Goal: Information Seeking & Learning: Learn about a topic

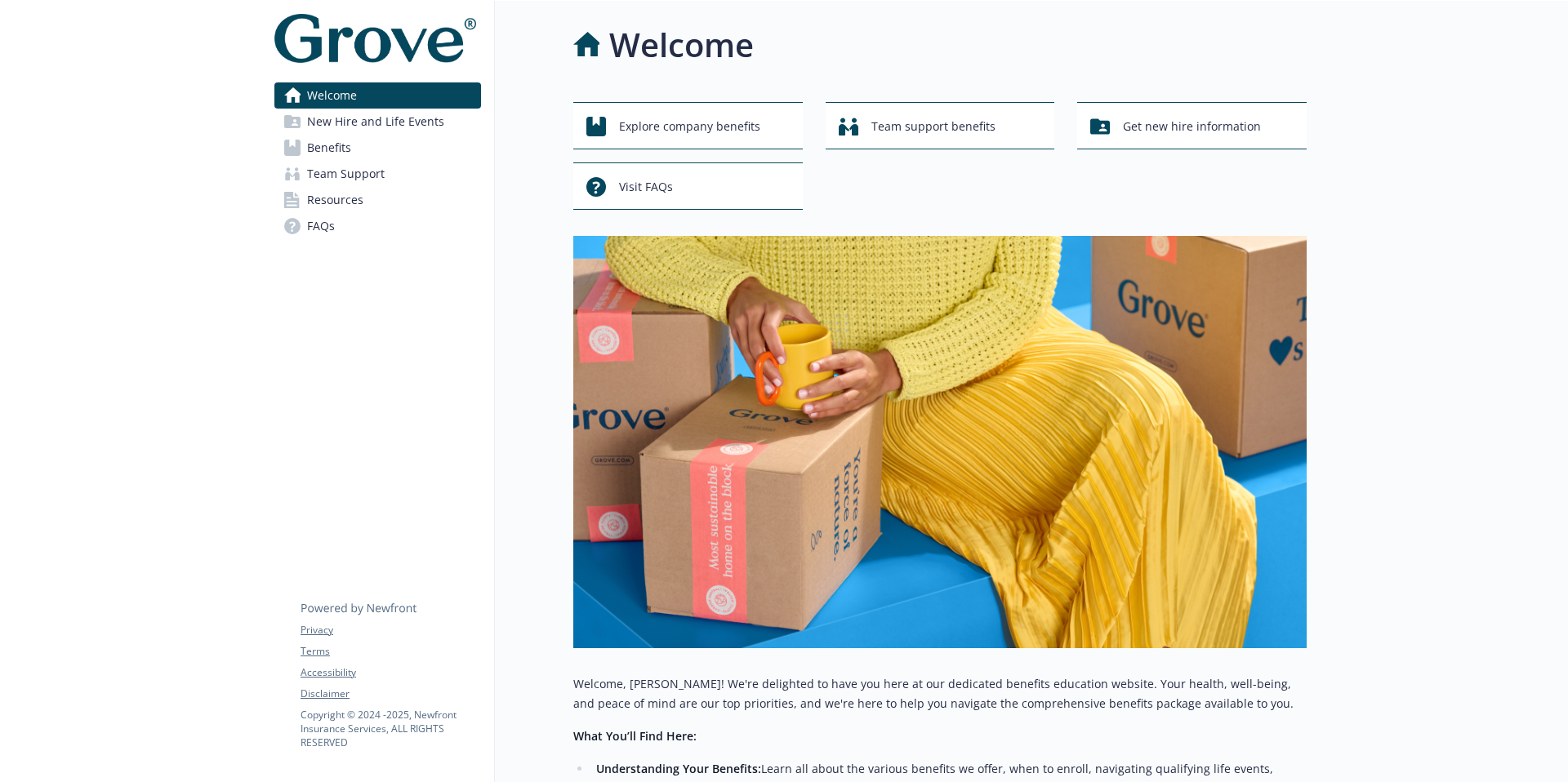
click at [319, 122] on span "New Hire and Life Events" at bounding box center [376, 121] width 137 height 26
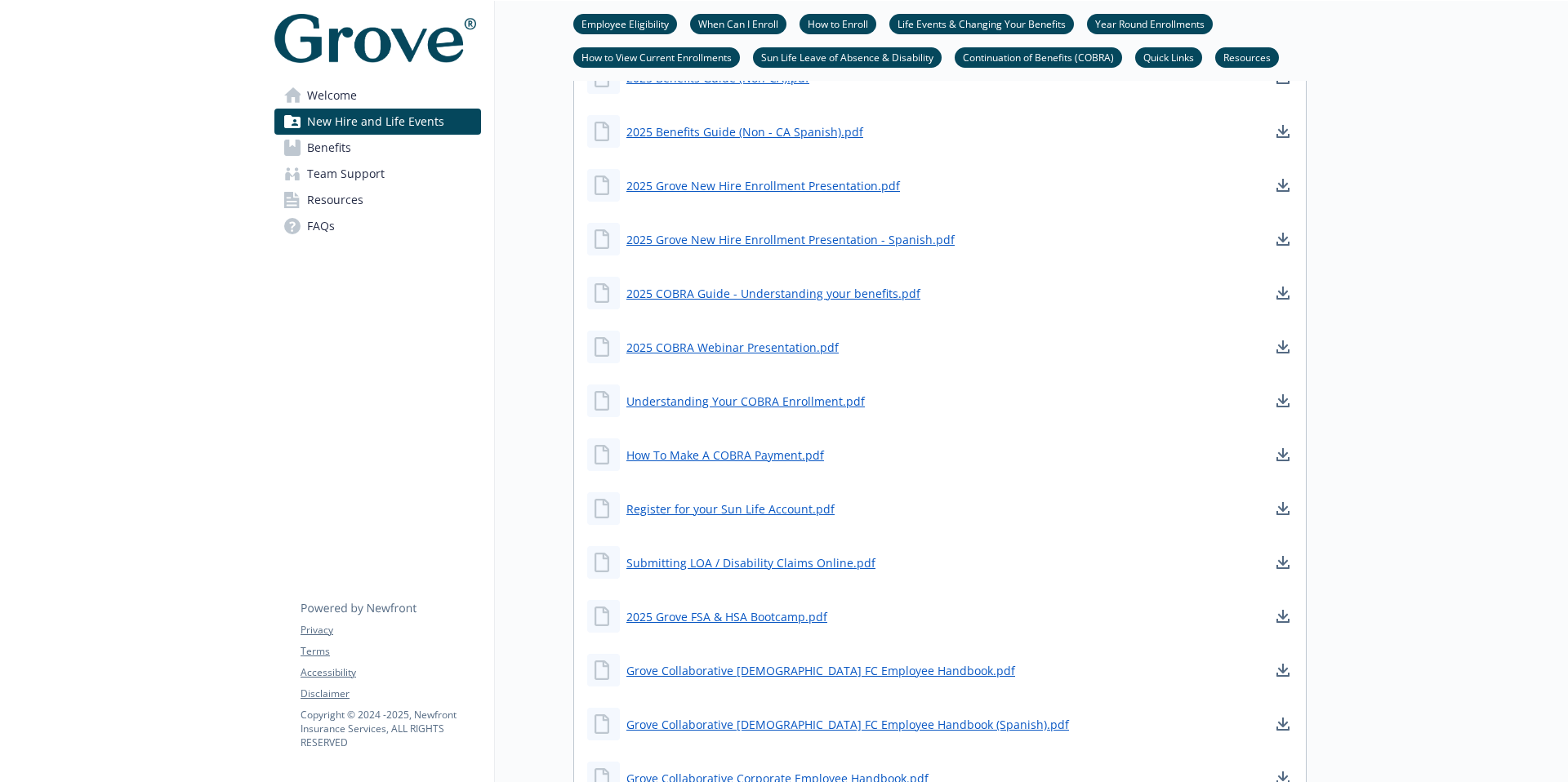
scroll to position [1546, 0]
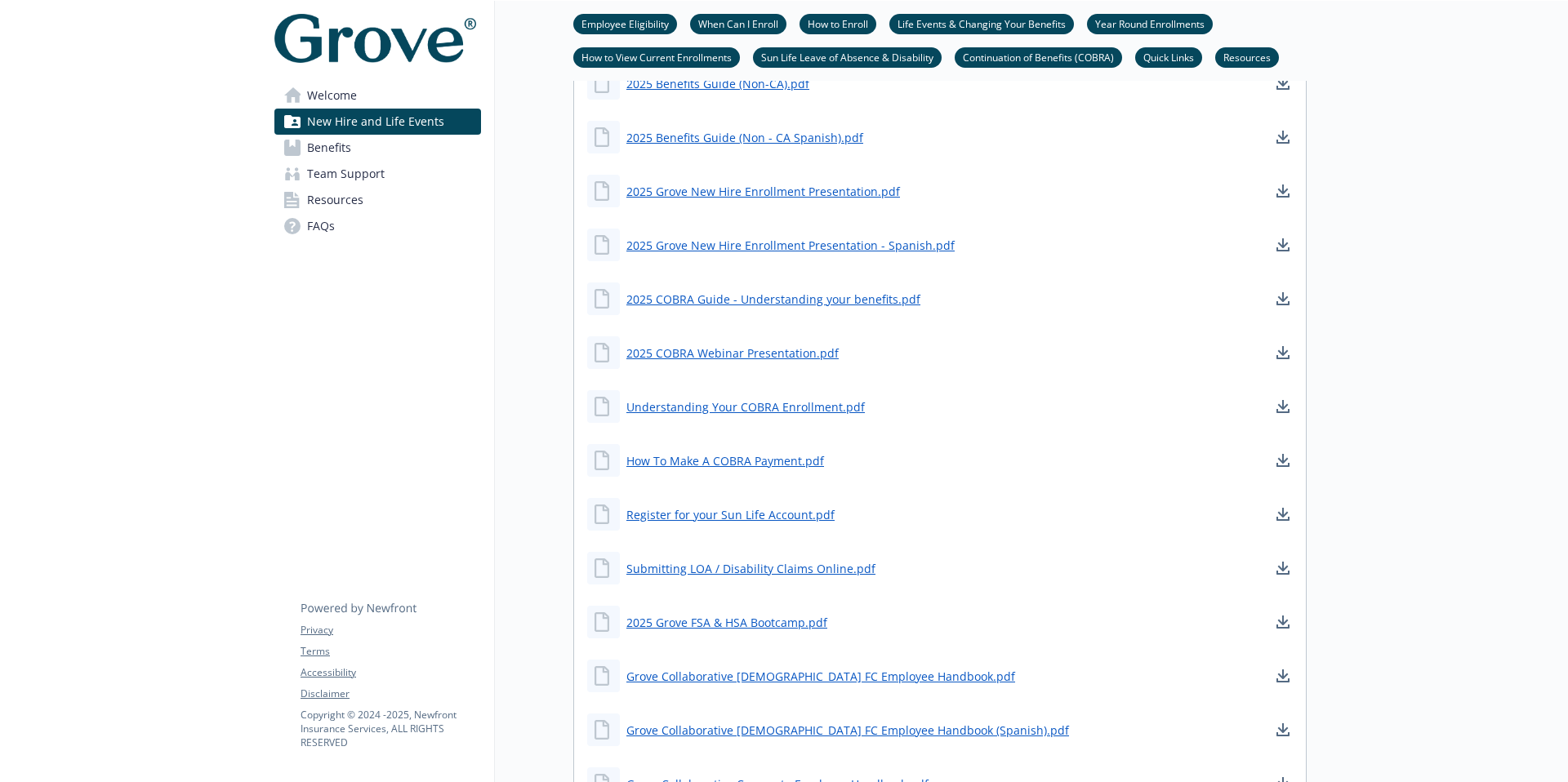
click at [325, 151] on span "Benefits" at bounding box center [329, 147] width 44 height 26
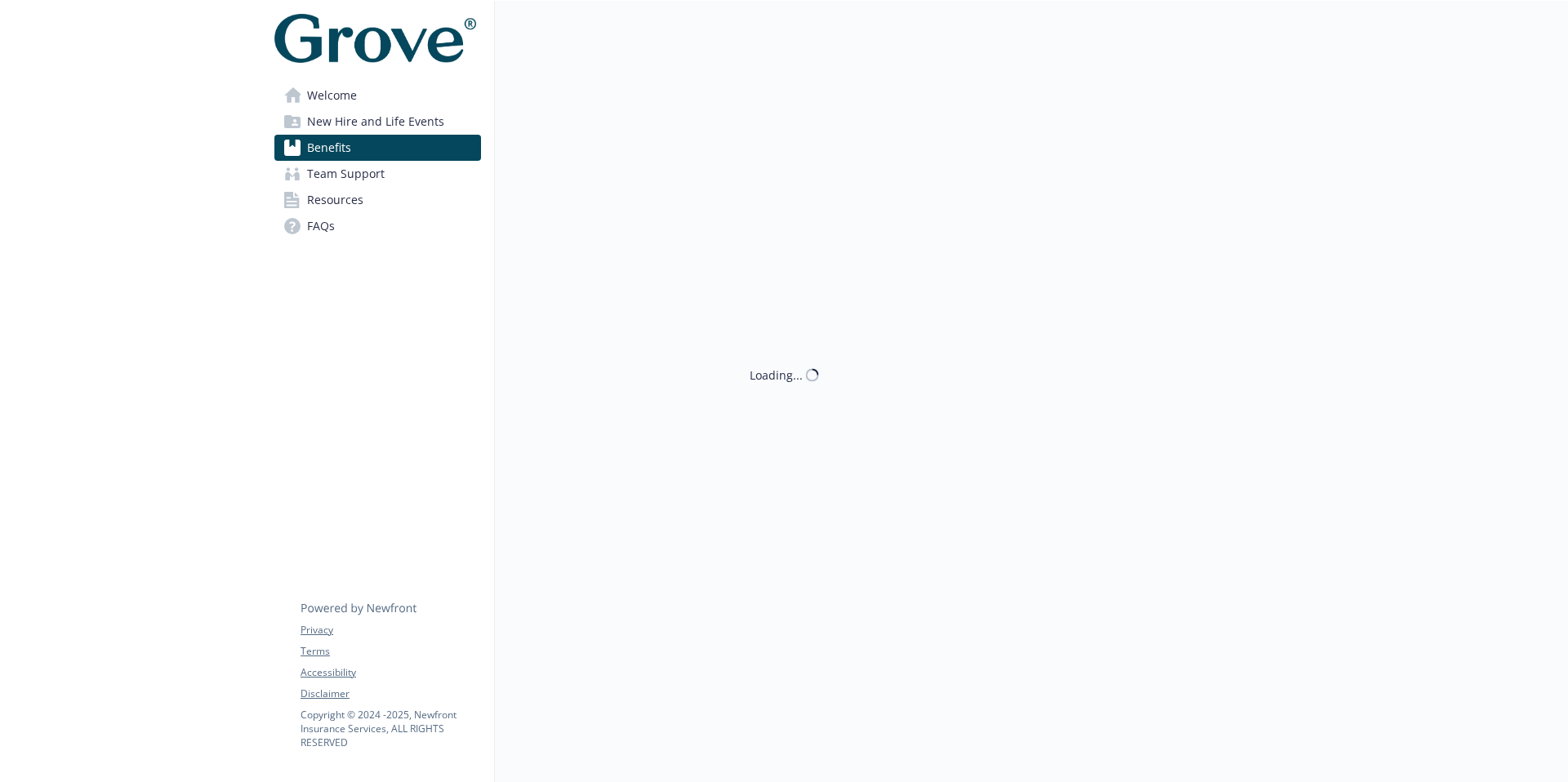
click at [324, 213] on span "FAQs" at bounding box center [320, 225] width 28 height 26
